Goal: Task Accomplishment & Management: Manage account settings

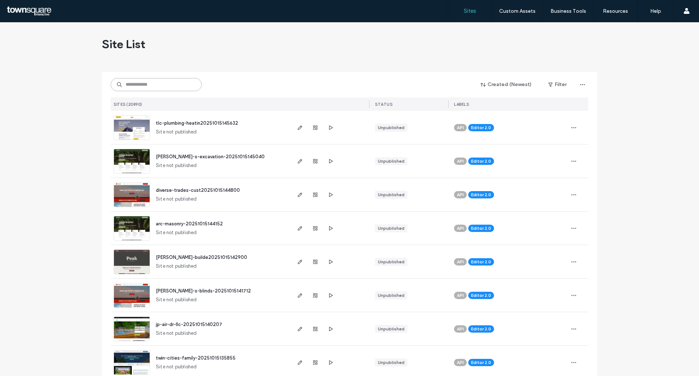
click at [145, 90] on input at bounding box center [156, 84] width 91 height 13
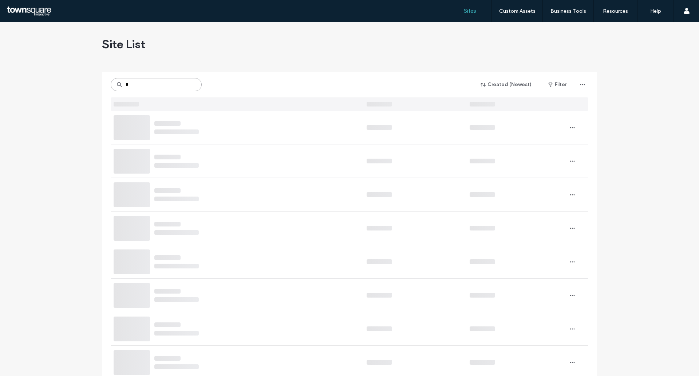
type input "*"
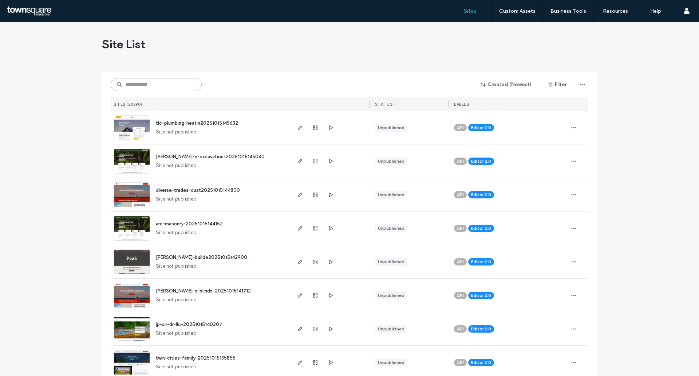
click at [157, 84] on input at bounding box center [156, 84] width 91 height 13
paste input "********"
type input "********"
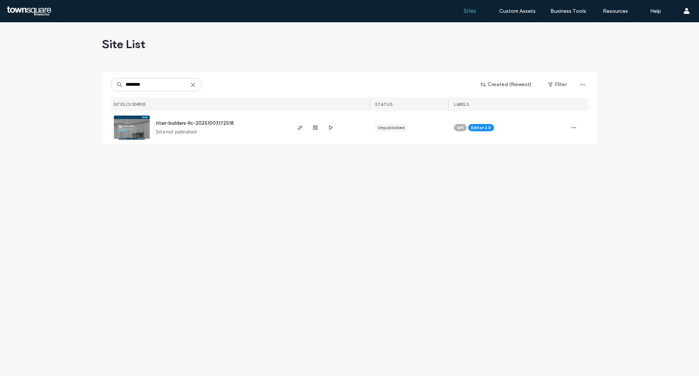
click at [198, 123] on span "titan-builders-llc-20251003172518" at bounding box center [195, 122] width 78 height 5
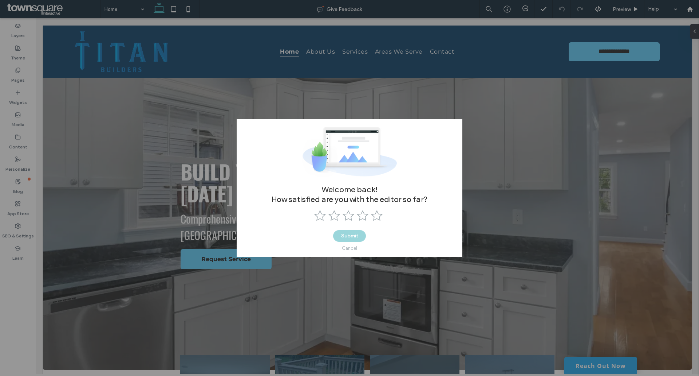
click at [355, 247] on div "Cancel" at bounding box center [349, 247] width 15 height 5
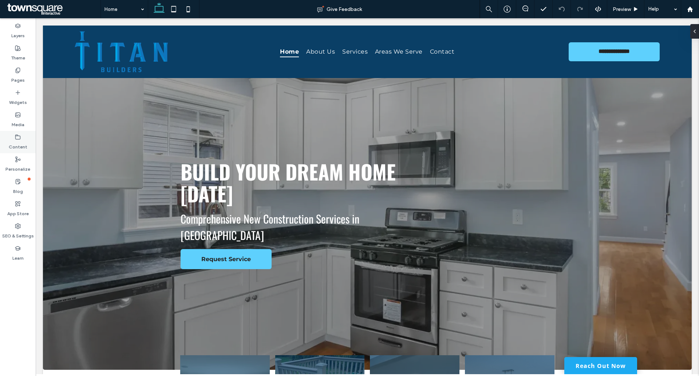
click at [21, 141] on label "Content" at bounding box center [18, 145] width 19 height 10
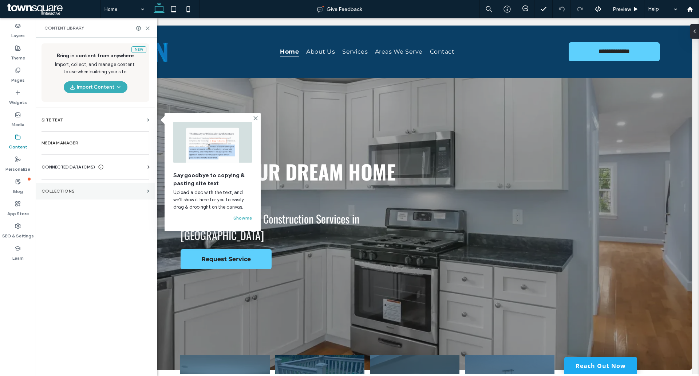
click at [88, 188] on section "Collections" at bounding box center [95, 191] width 119 height 17
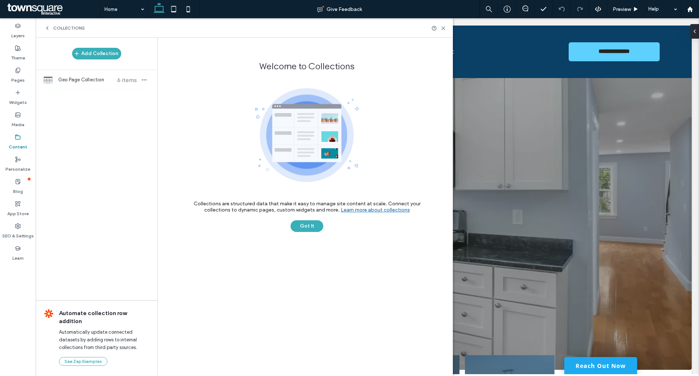
click at [17, 140] on label "Content" at bounding box center [18, 145] width 19 height 10
click at [443, 27] on icon at bounding box center [443, 28] width 5 height 5
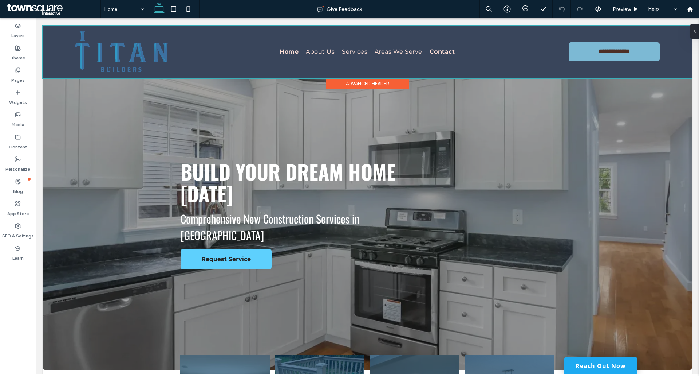
click at [440, 52] on div at bounding box center [367, 52] width 649 height 52
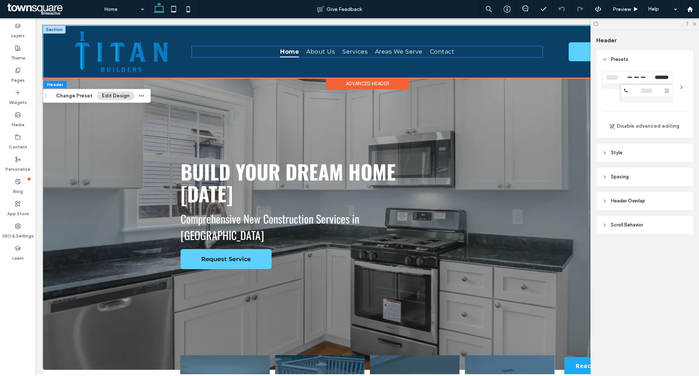
click at [290, 52] on span "Home" at bounding box center [289, 51] width 19 height 11
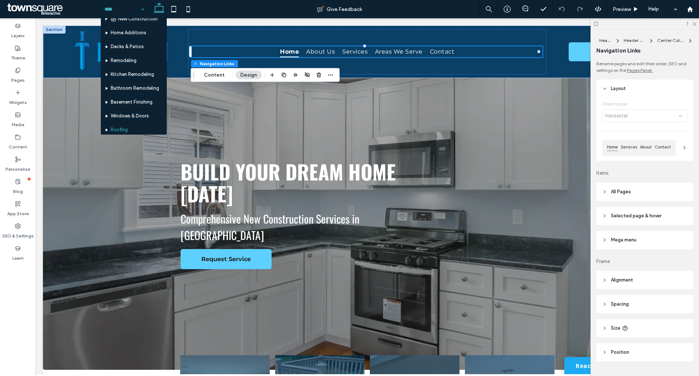
scroll to position [106, 0]
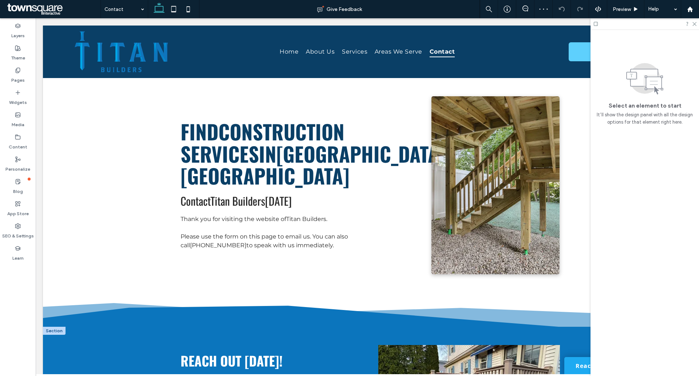
scroll to position [293, 0]
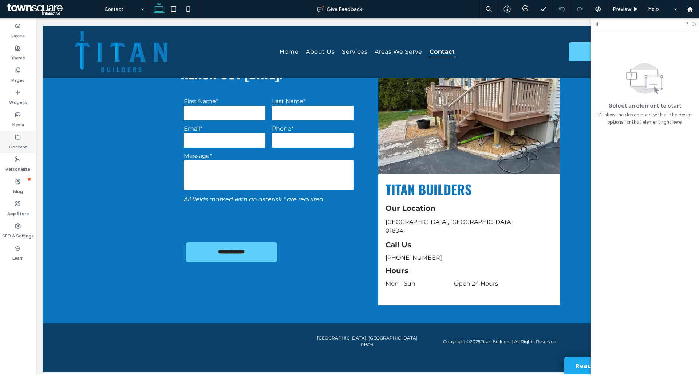
click at [20, 144] on label "Content" at bounding box center [18, 145] width 19 height 10
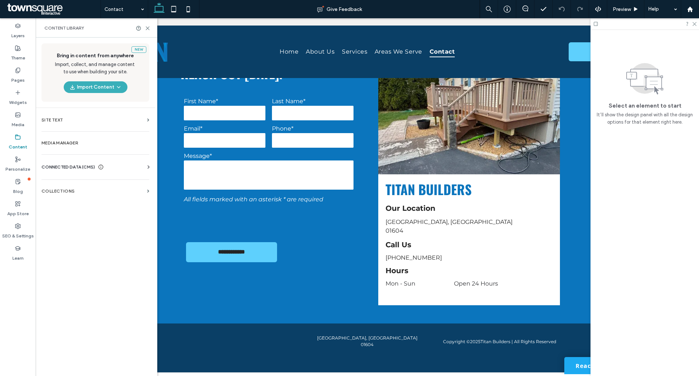
click at [86, 165] on span "CONNECTED DATA (CMS)" at bounding box center [69, 166] width 54 height 7
click at [69, 189] on section "Business Info" at bounding box center [97, 184] width 111 height 17
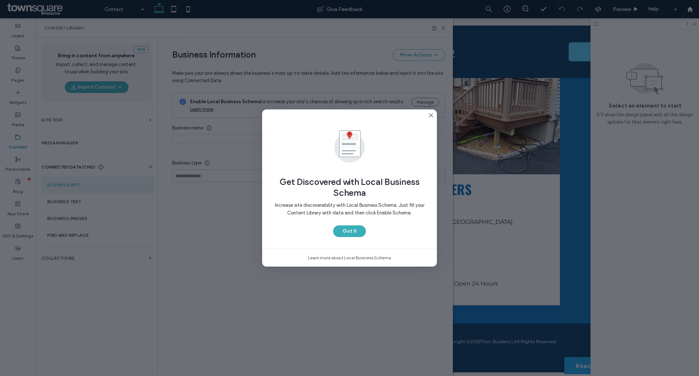
type input "**********"
click at [432, 114] on icon at bounding box center [431, 115] width 6 height 6
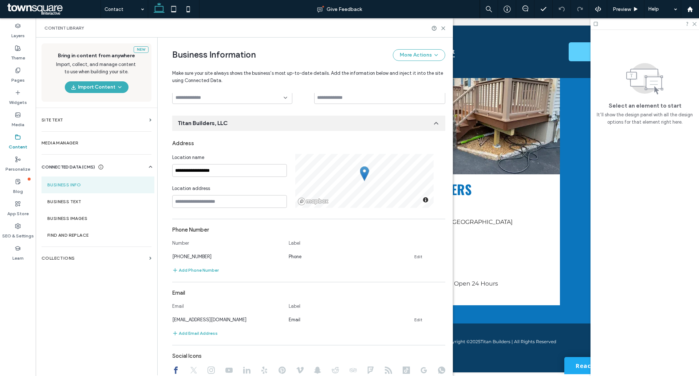
scroll to position [91, 0]
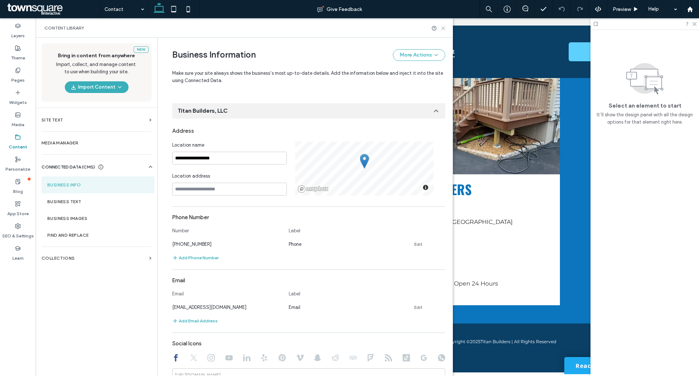
click at [444, 28] on use at bounding box center [443, 28] width 3 height 3
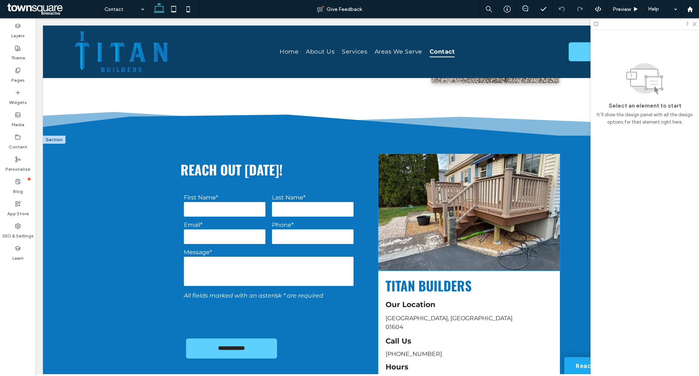
scroll to position [219, 0]
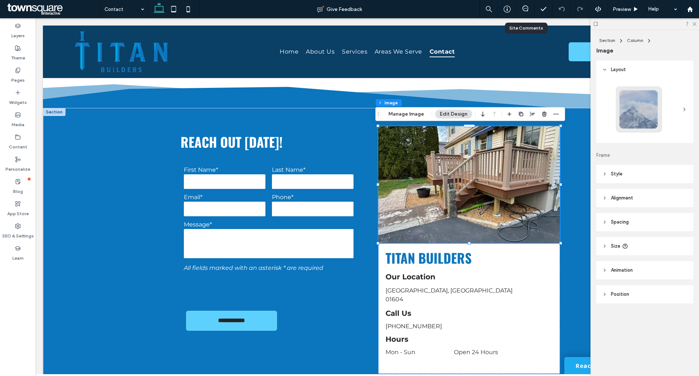
click at [527, 12] on div at bounding box center [526, 8] width 18 height 7
click at [526, 10] on icon at bounding box center [526, 8] width 6 height 6
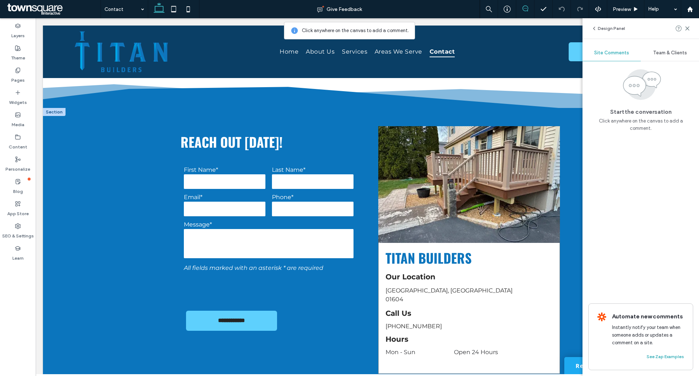
click at [425, 319] on div "Titan Builders [GEOGRAPHIC_DATA], [GEOGRAPHIC_DATA] 01604 Our Location Call Us …" at bounding box center [470, 249] width 182 height 247
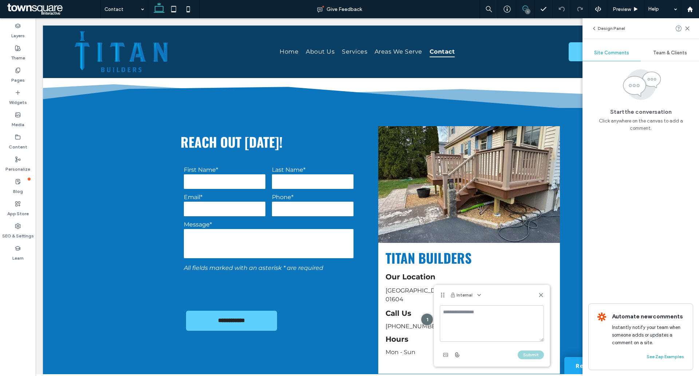
click at [456, 314] on textarea at bounding box center [492, 323] width 104 height 36
type textarea "*"
click at [505, 312] on textarea "**********" at bounding box center [492, 323] width 104 height 36
type textarea "**********"
click at [531, 352] on button "Submit" at bounding box center [531, 354] width 26 height 9
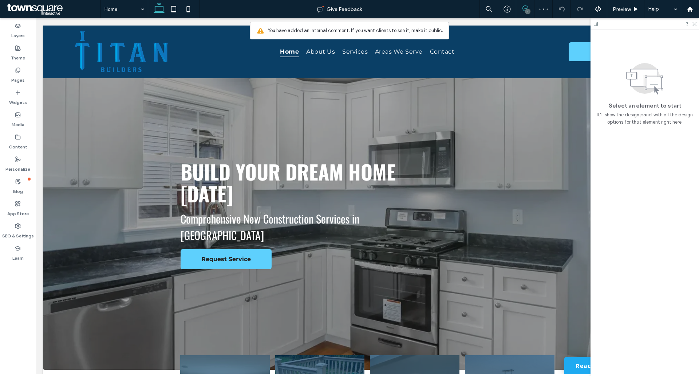
click at [524, 7] on icon at bounding box center [526, 8] width 6 height 6
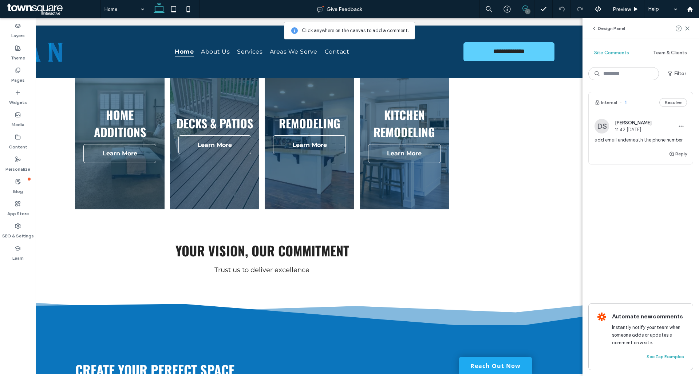
scroll to position [0, 109]
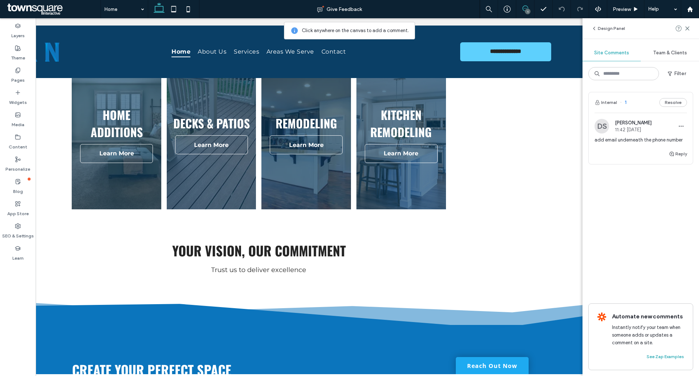
drag, startPoint x: 442, startPoint y: 373, endPoint x: 584, endPoint y: 333, distance: 147.3
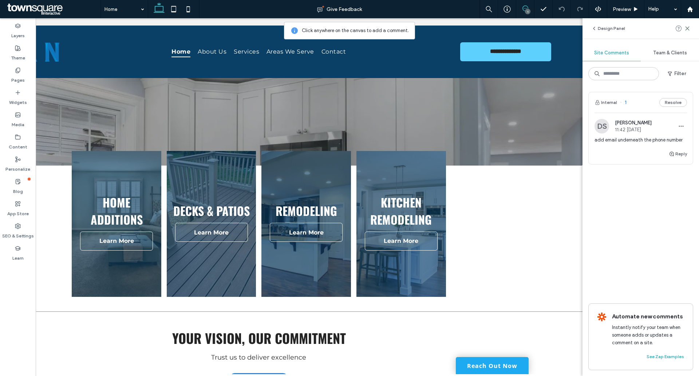
scroll to position [182, 0]
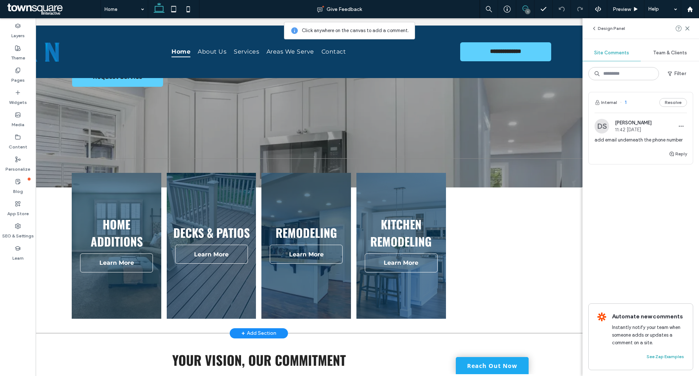
click at [483, 240] on div "Home Additions Learn about the new items on our menu Learn More Decks & Patios …" at bounding box center [258, 245] width 649 height 175
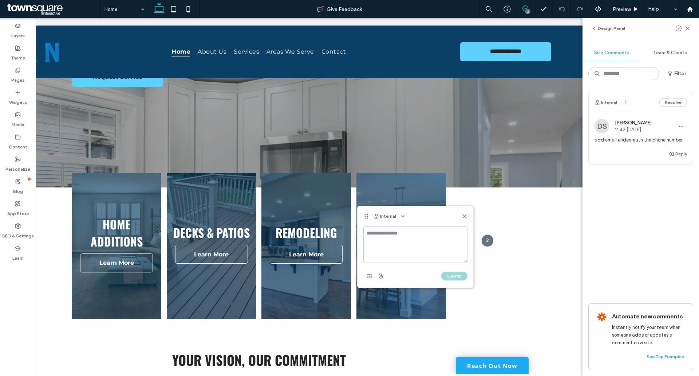
click at [440, 244] on textarea at bounding box center [416, 244] width 104 height 36
type textarea "*"
type textarea "**********"
click at [458, 272] on button "Submit" at bounding box center [455, 275] width 26 height 9
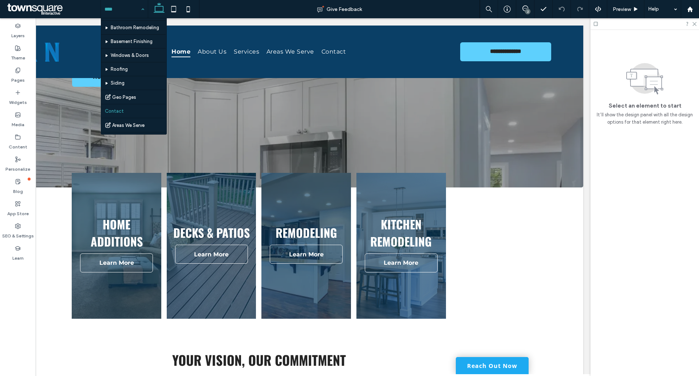
scroll to position [106, 0]
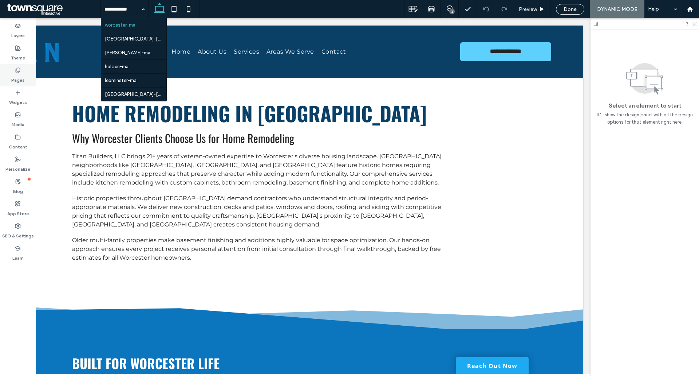
click at [20, 77] on label "Pages" at bounding box center [17, 78] width 13 height 10
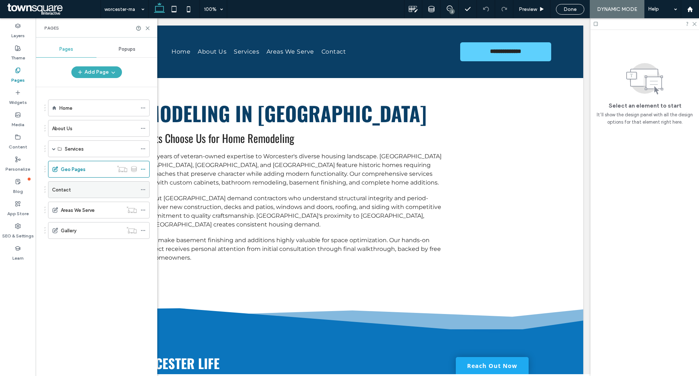
click at [87, 195] on div "Contact" at bounding box center [94, 189] width 85 height 16
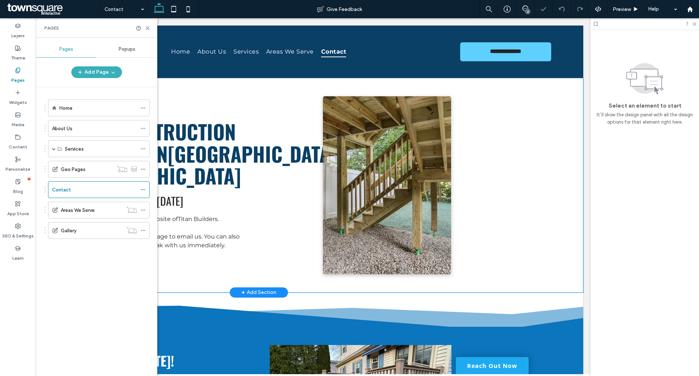
click at [474, 189] on div "Find Construction Services in [GEOGRAPHIC_DATA], [GEOGRAPHIC_DATA] Contact Tita…" at bounding box center [258, 185] width 437 height 214
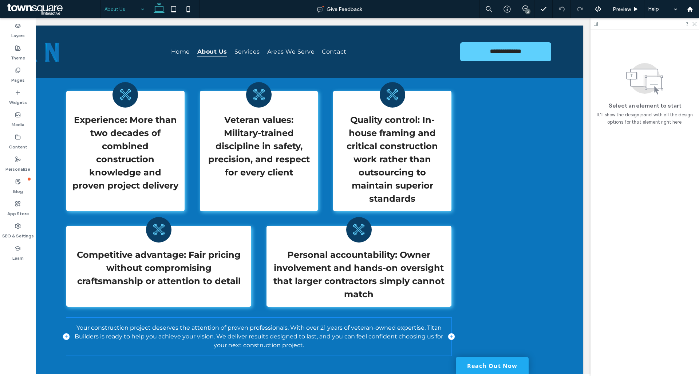
scroll to position [594, 0]
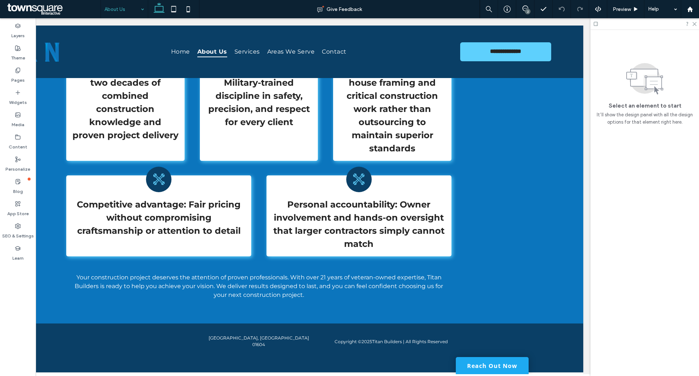
click at [119, 6] on input at bounding box center [123, 9] width 36 height 18
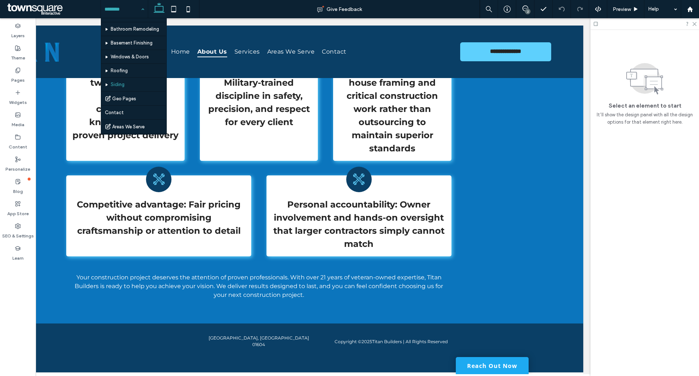
scroll to position [106, 0]
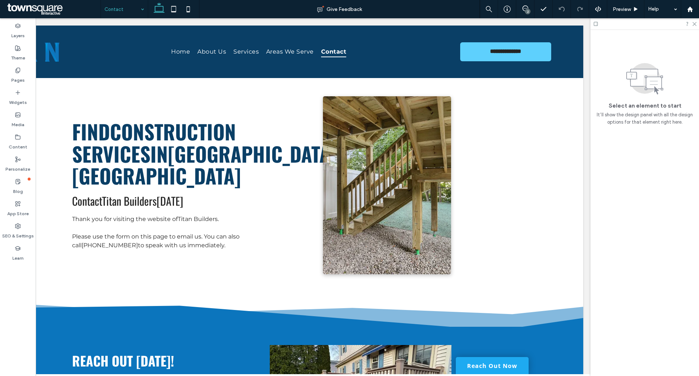
click at [112, 5] on input at bounding box center [123, 9] width 36 height 18
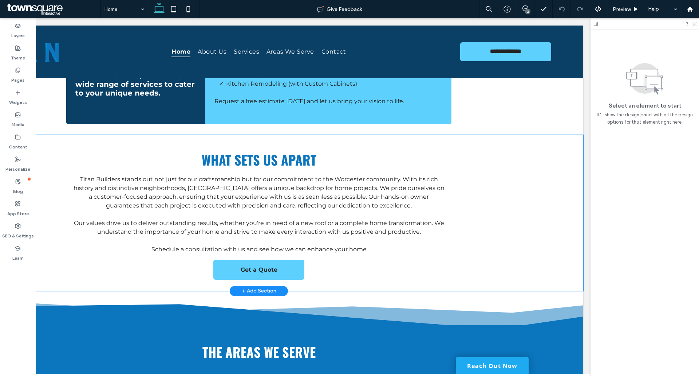
scroll to position [984, 0]
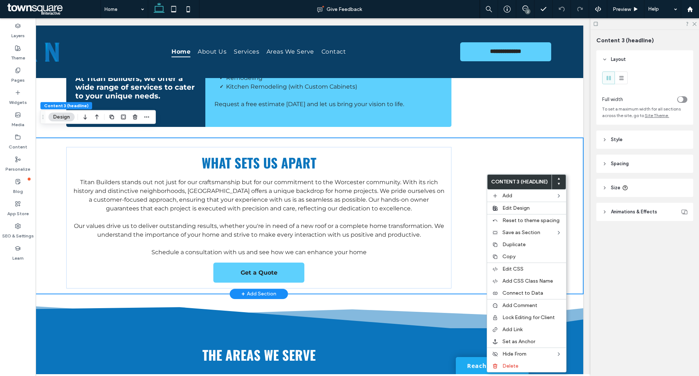
click at [514, 153] on div "What Sets Us Apart Titan Builders stands out not just for our craftsmanship but…" at bounding box center [258, 216] width 649 height 156
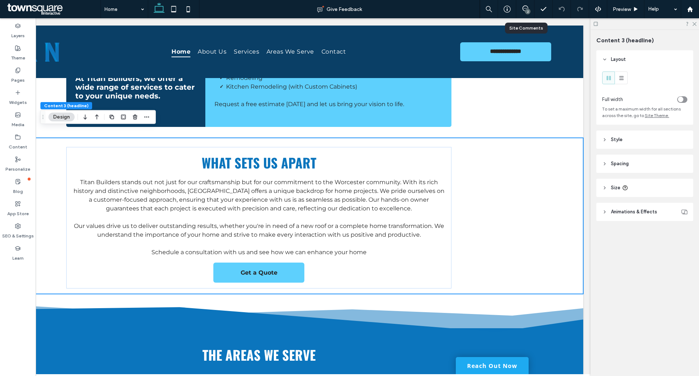
click at [525, 13] on div "2" at bounding box center [526, 9] width 18 height 18
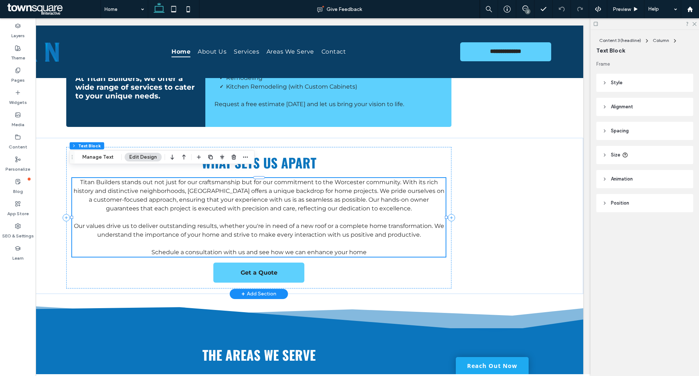
click at [289, 248] on span "Schedule a consultation with us and see how we can enhance your home" at bounding box center [259, 251] width 215 height 7
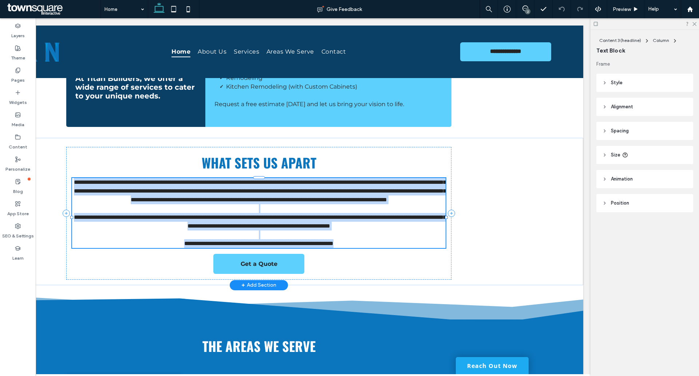
type input "**********"
type input "**"
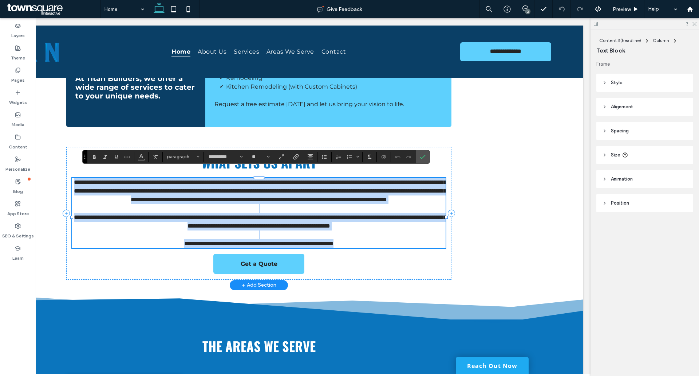
click at [278, 226] on span "**********" at bounding box center [260, 221] width 372 height 14
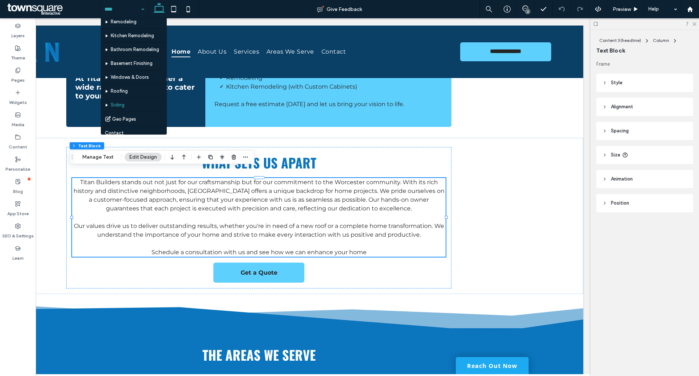
scroll to position [106, 0]
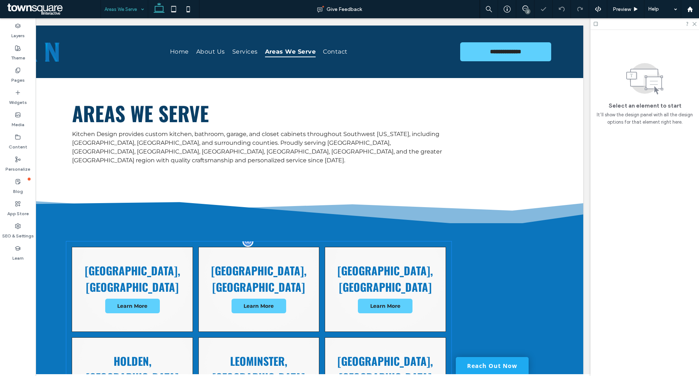
scroll to position [119, 0]
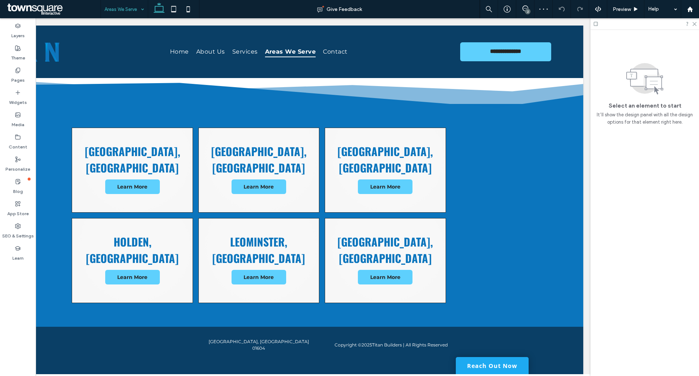
click at [528, 10] on div "2" at bounding box center [527, 11] width 5 height 5
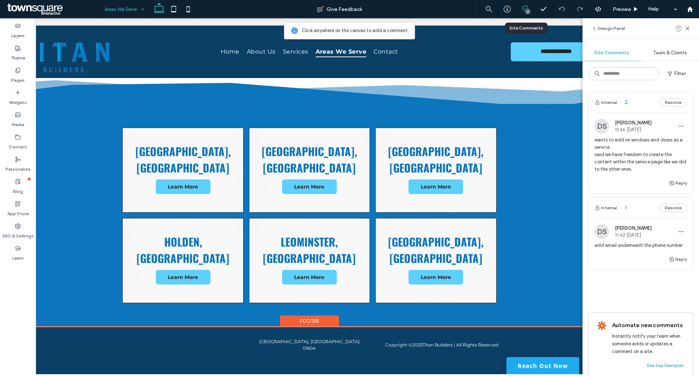
scroll to position [0, 59]
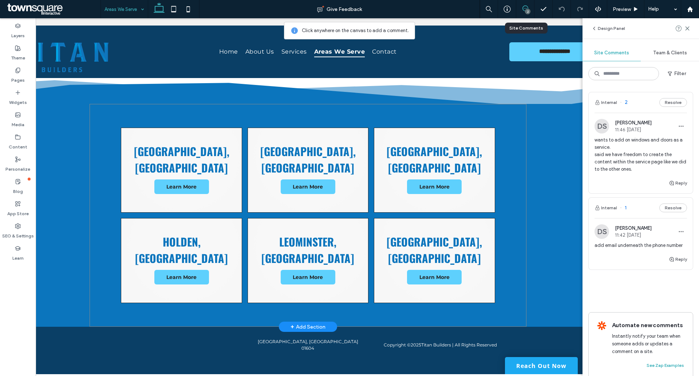
click at [311, 301] on div "[GEOGRAPHIC_DATA], [GEOGRAPHIC_DATA] Learn More [GEOGRAPHIC_DATA], [GEOGRAPHIC_…" at bounding box center [308, 215] width 437 height 223
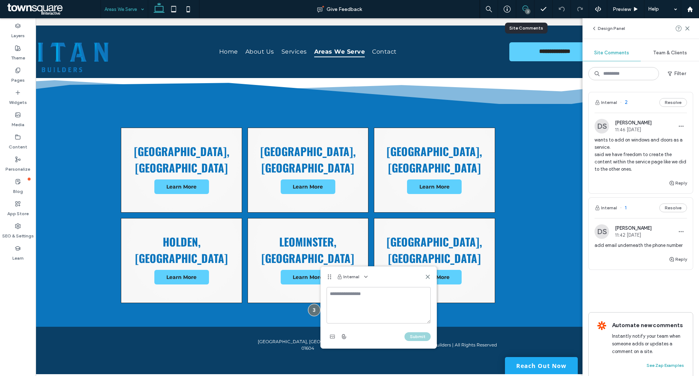
click at [345, 299] on textarea at bounding box center [379, 305] width 104 height 36
type textarea "**********"
click at [418, 340] on button "Submit" at bounding box center [418, 336] width 26 height 9
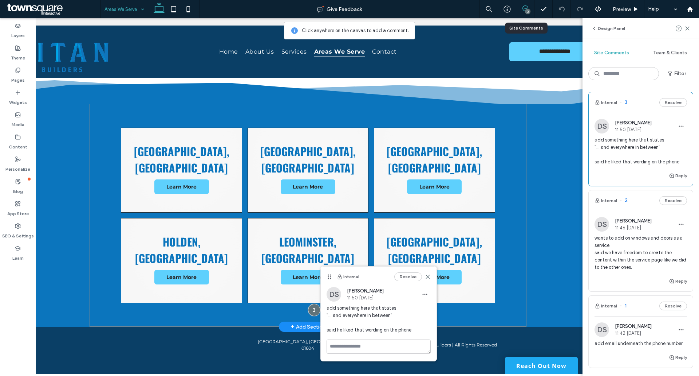
click at [521, 238] on div "[GEOGRAPHIC_DATA], [GEOGRAPHIC_DATA] Learn More [GEOGRAPHIC_DATA], [GEOGRAPHIC_…" at bounding box center [308, 215] width 437 height 223
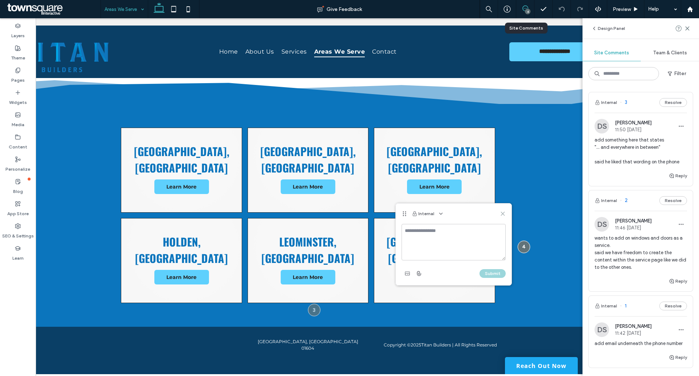
click at [505, 212] on use at bounding box center [502, 213] width 3 height 3
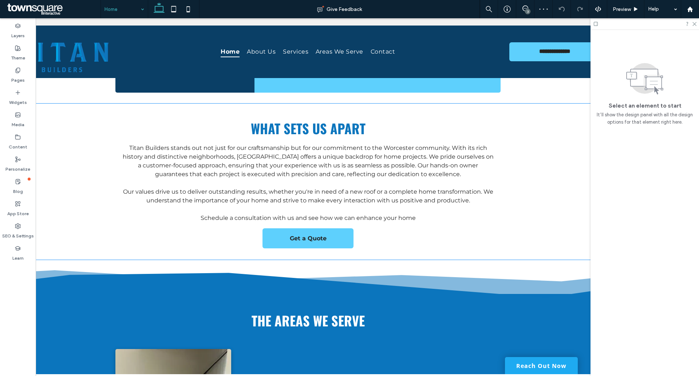
scroll to position [1019, 0]
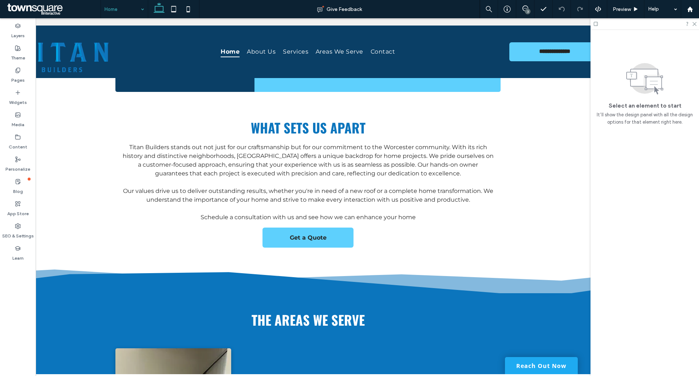
click at [529, 9] on div "3" at bounding box center [527, 11] width 5 height 5
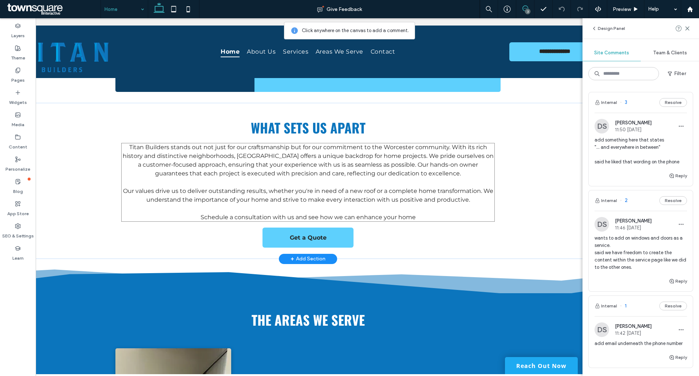
click at [484, 204] on p at bounding box center [307, 208] width 373 height 9
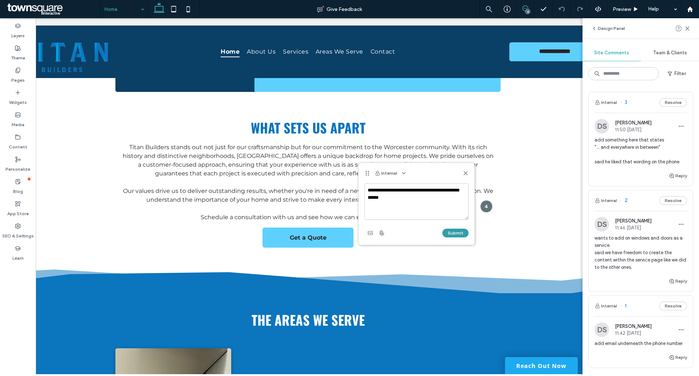
type textarea "**********"
click at [454, 235] on button "Submit" at bounding box center [456, 232] width 26 height 9
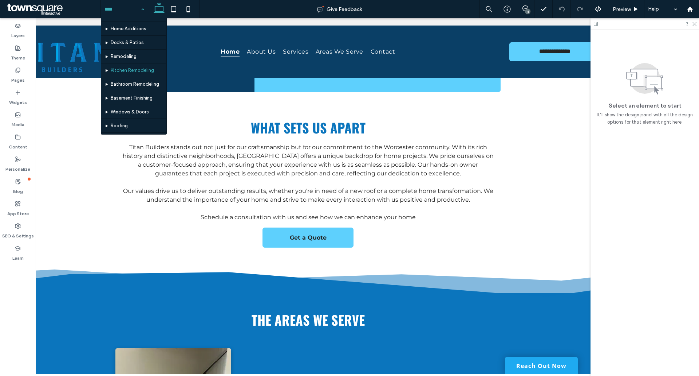
scroll to position [0, 0]
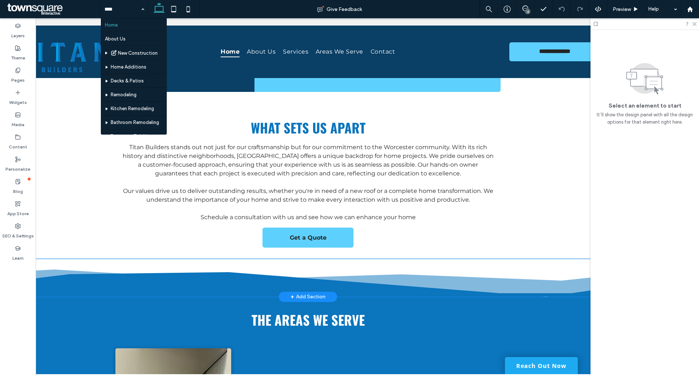
click at [496, 266] on icon at bounding box center [308, 278] width 649 height 36
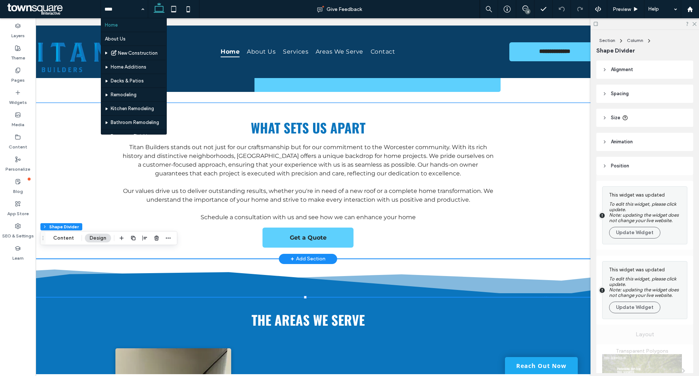
click at [513, 189] on div "What Sets Us Apart Titan Builders stands out not just for our craftsmanship but…" at bounding box center [308, 181] width 437 height 156
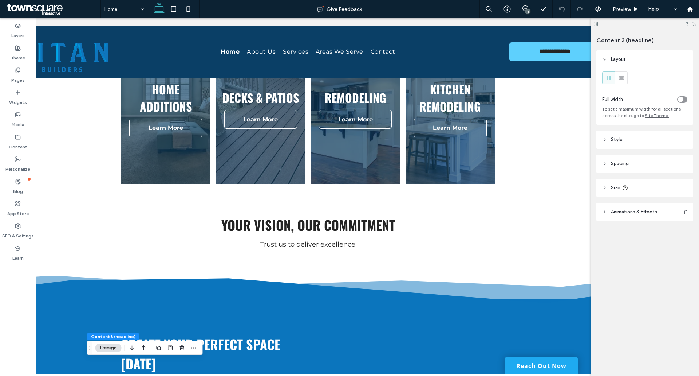
scroll to position [317, 0]
click at [527, 14] on div "4" at bounding box center [527, 11] width 5 height 5
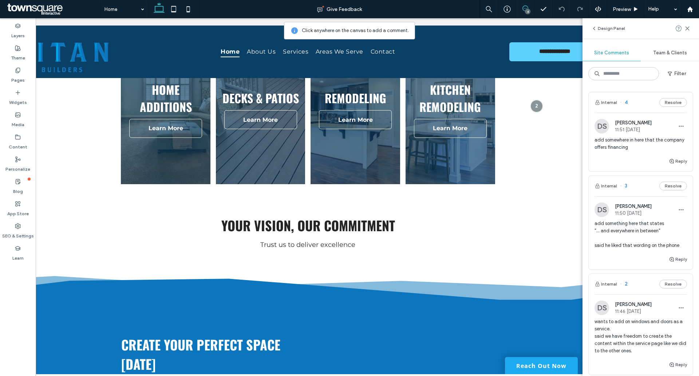
click at [527, 14] on div "4" at bounding box center [527, 11] width 5 height 5
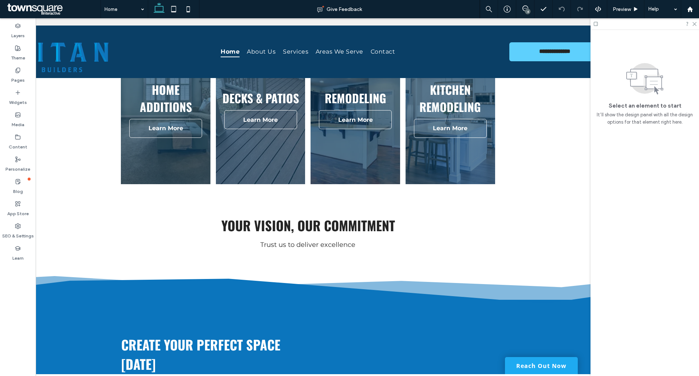
click at [527, 14] on div "4" at bounding box center [527, 11] width 5 height 5
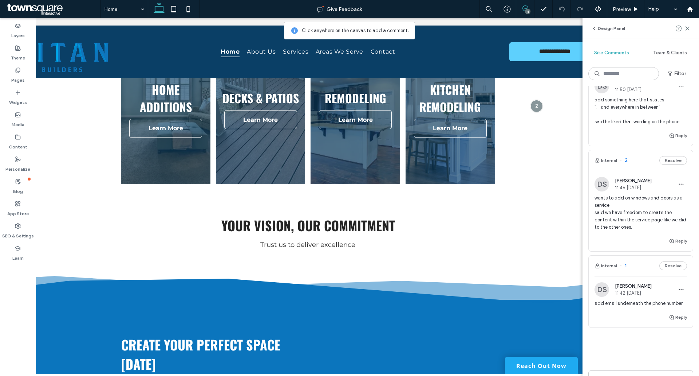
scroll to position [124, 0]
click at [676, 187] on span "button" at bounding box center [682, 184] width 12 height 12
click at [644, 197] on div "Edit" at bounding box center [649, 203] width 65 height 14
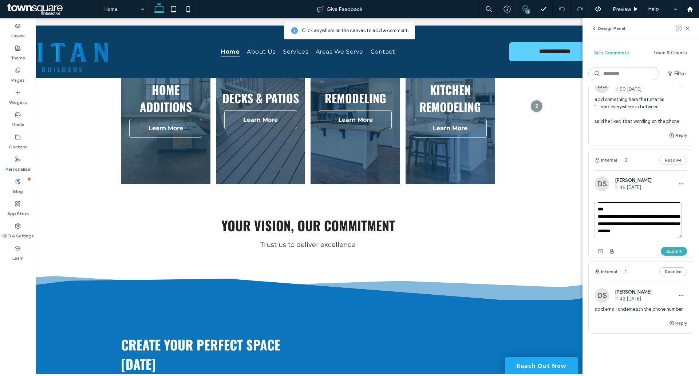
scroll to position [7, 0]
click at [664, 232] on textarea "**********" at bounding box center [638, 219] width 87 height 36
type textarea "*"
type textarea "**********"
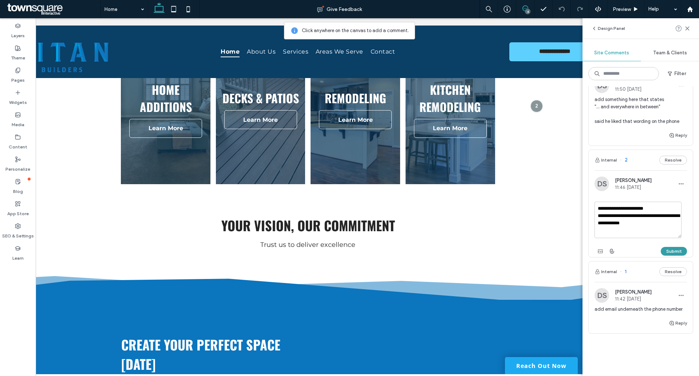
click at [672, 251] on button "Submit" at bounding box center [674, 251] width 26 height 9
